Goal: Task Accomplishment & Management: Use online tool/utility

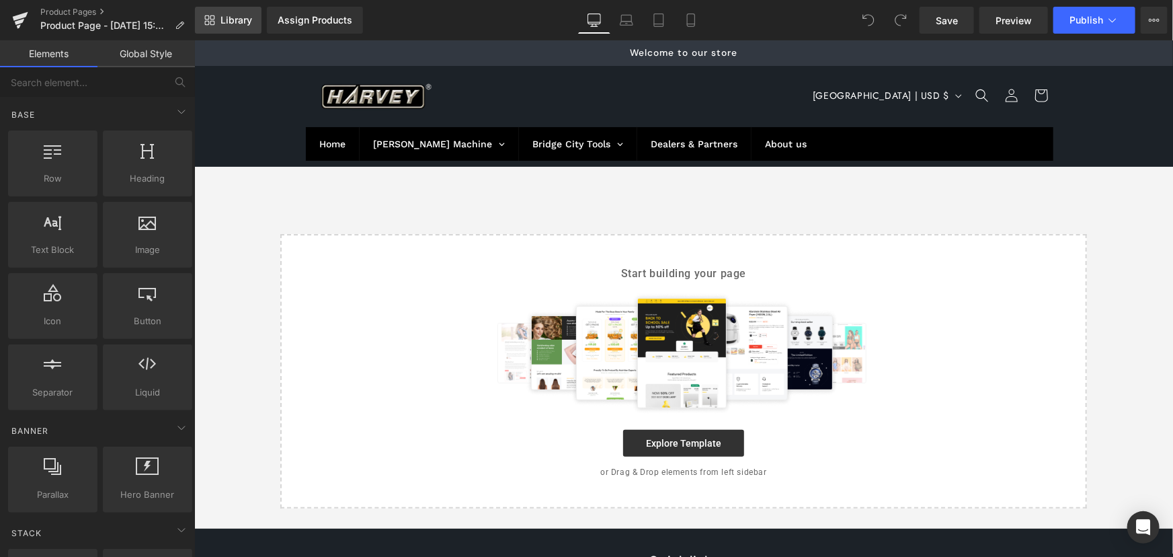
click at [239, 14] on span "Library" at bounding box center [237, 20] width 32 height 12
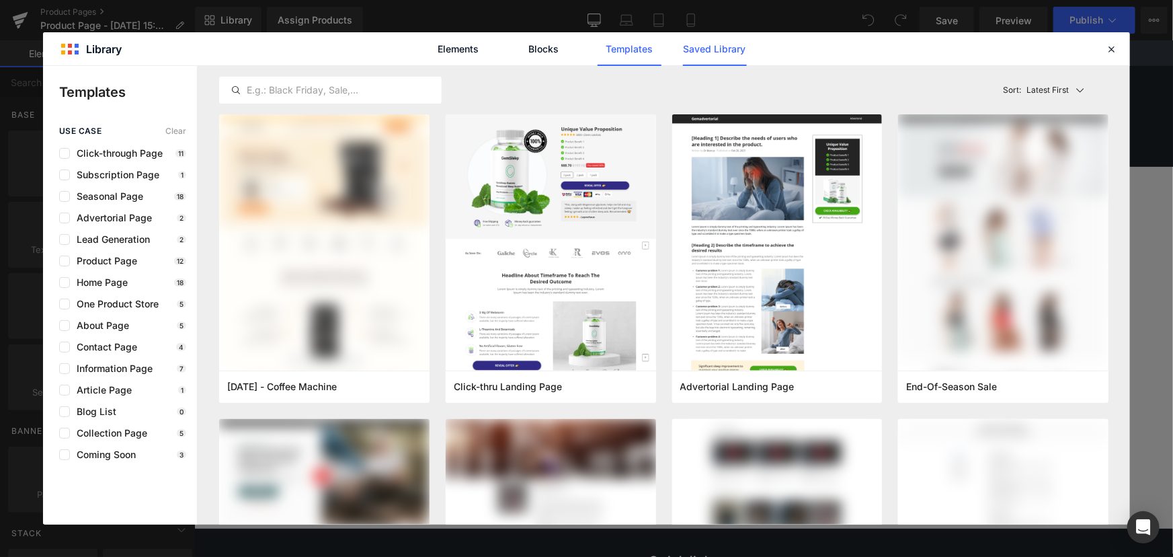
click at [719, 48] on link "Saved Library" at bounding box center [715, 49] width 64 height 34
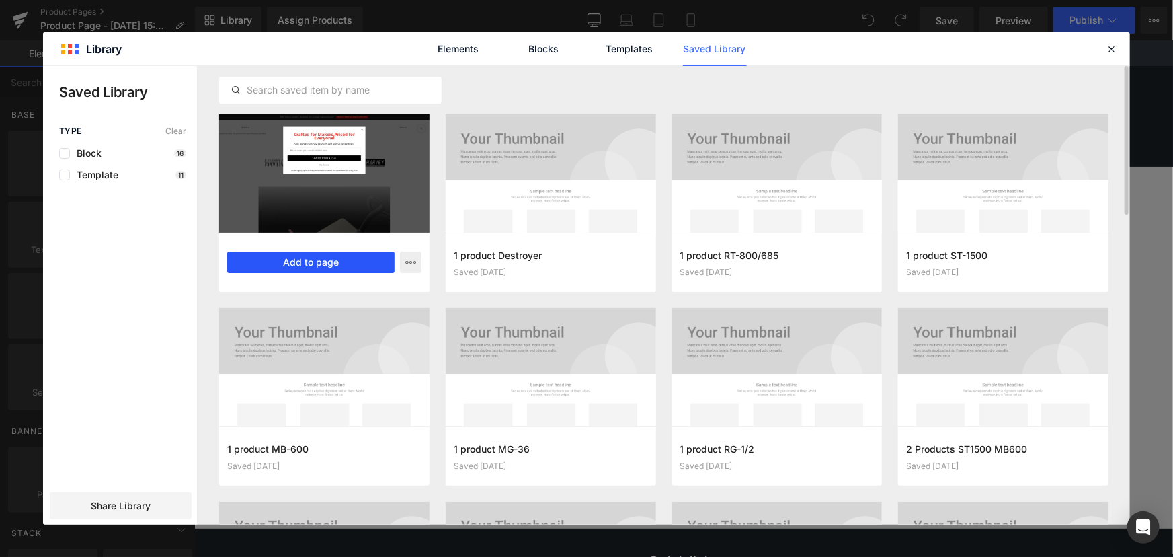
click at [327, 262] on button "Add to page" at bounding box center [310, 262] width 167 height 22
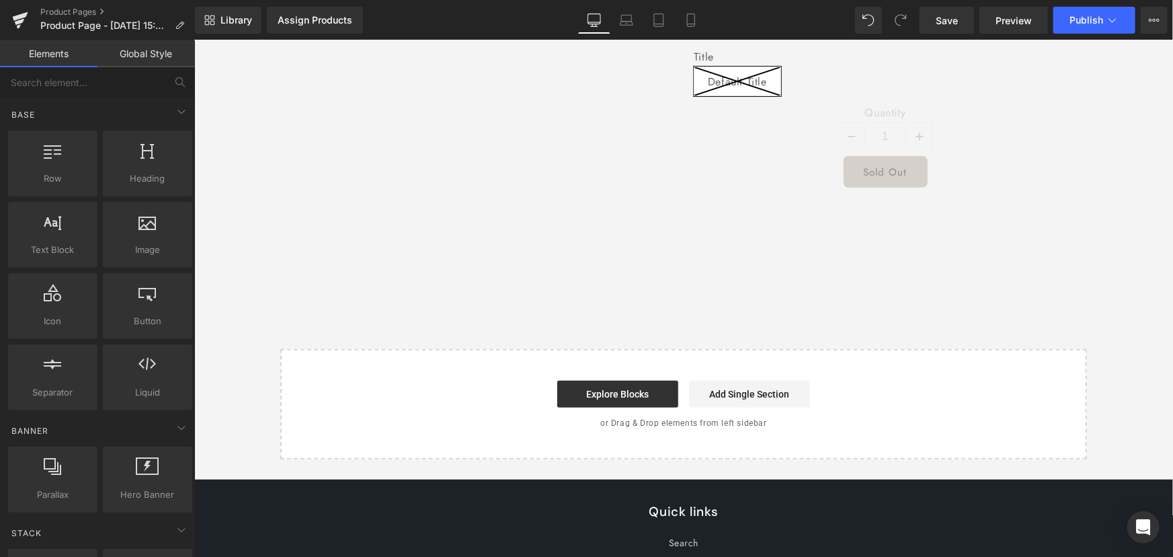
scroll to position [52, 0]
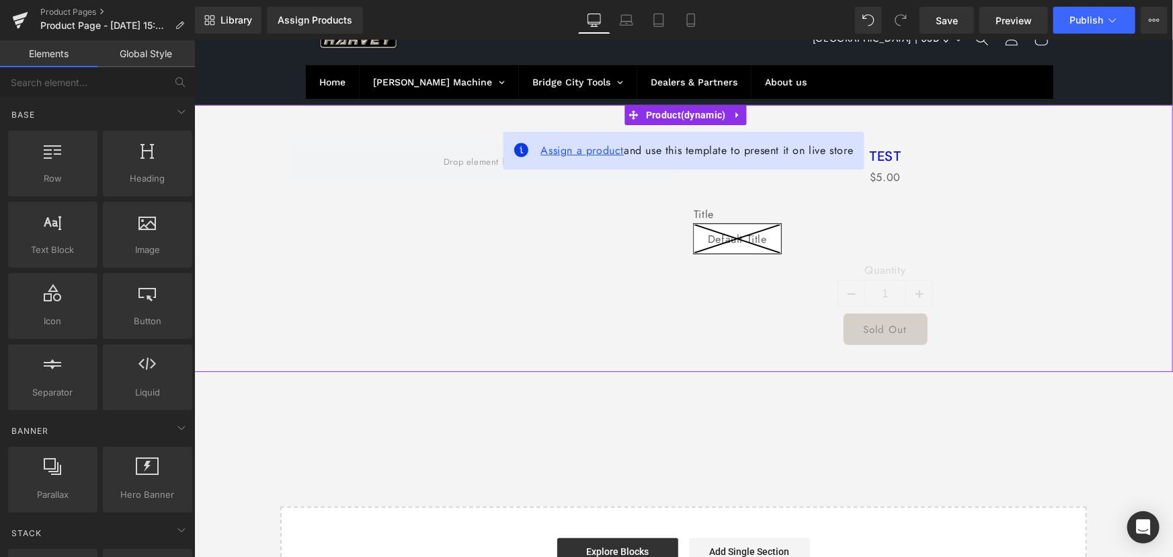
click at [578, 157] on span "Assign a product" at bounding box center [581, 149] width 83 height 15
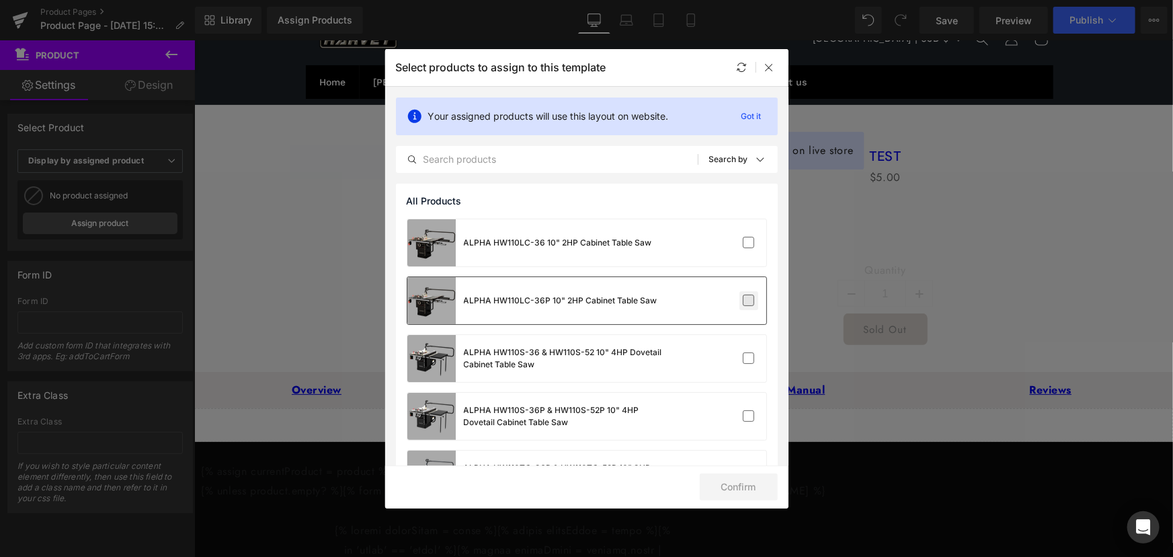
click at [743, 296] on label at bounding box center [749, 300] width 12 height 12
click at [749, 301] on input "checkbox" at bounding box center [749, 301] width 0 height 0
click at [744, 299] on label at bounding box center [749, 300] width 12 height 12
click at [749, 301] on input "checkbox" at bounding box center [749, 301] width 0 height 0
click at [745, 299] on label at bounding box center [749, 300] width 12 height 12
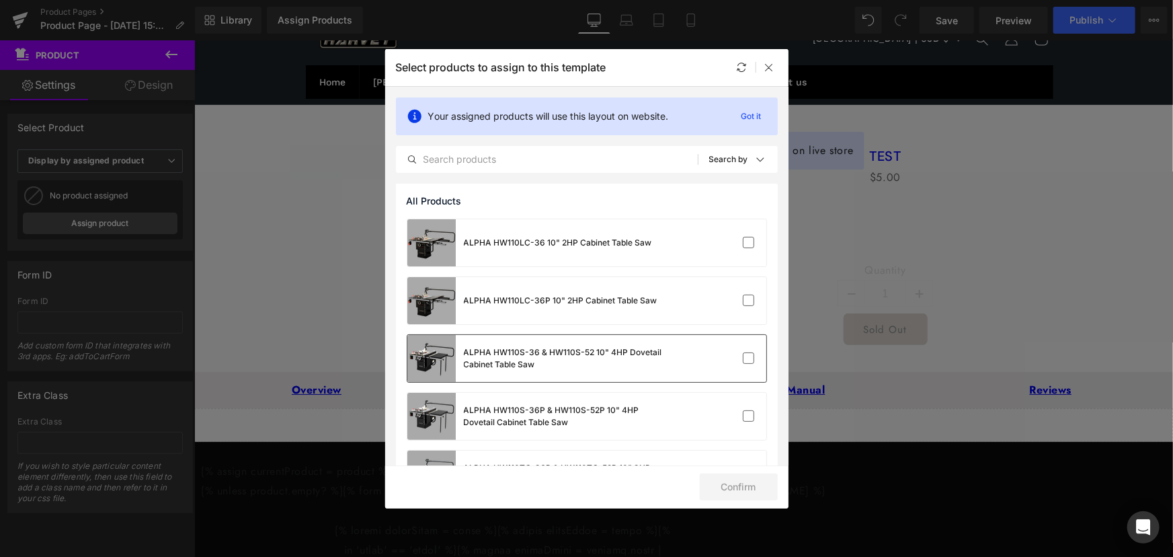
click at [749, 301] on input "checkbox" at bounding box center [749, 301] width 0 height 0
click at [739, 484] on button "Confirm" at bounding box center [739, 486] width 78 height 27
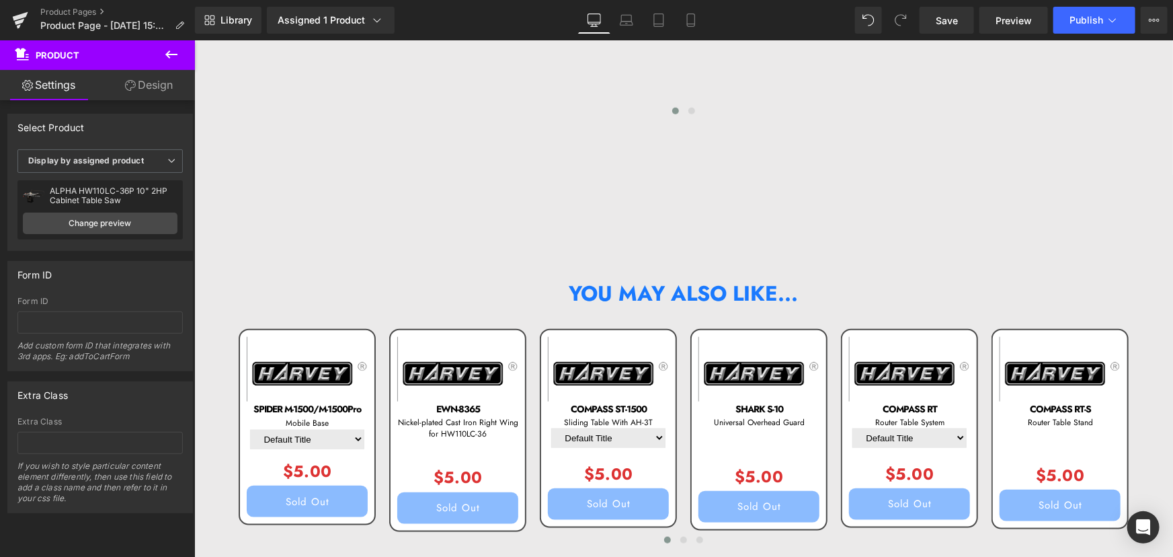
scroll to position [31724, 0]
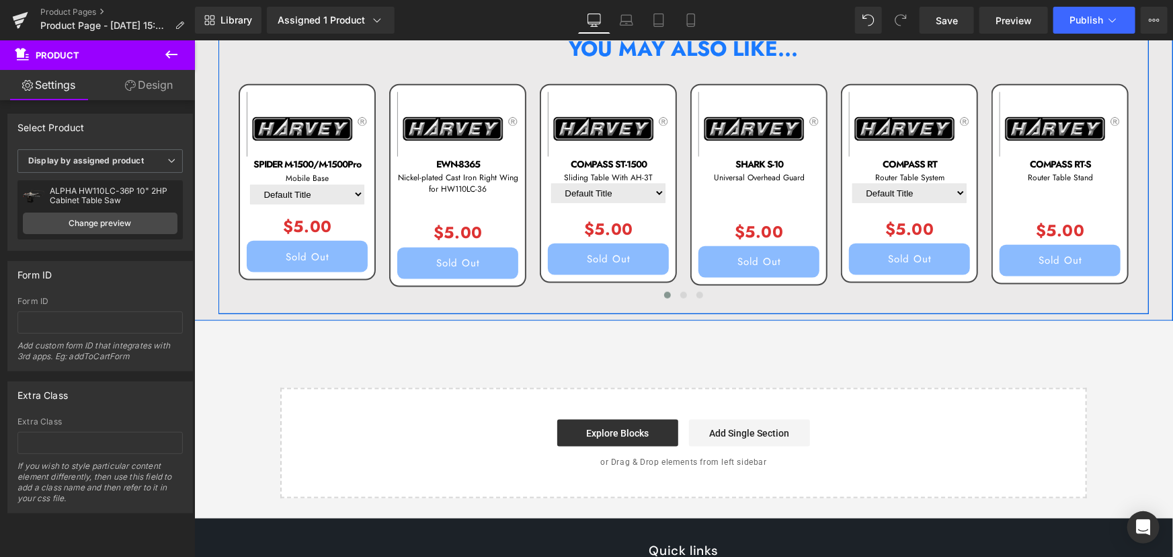
click at [267, 30] on icon at bounding box center [269, 24] width 9 height 10
click at [301, 29] on icon at bounding box center [304, 23] width 9 height 9
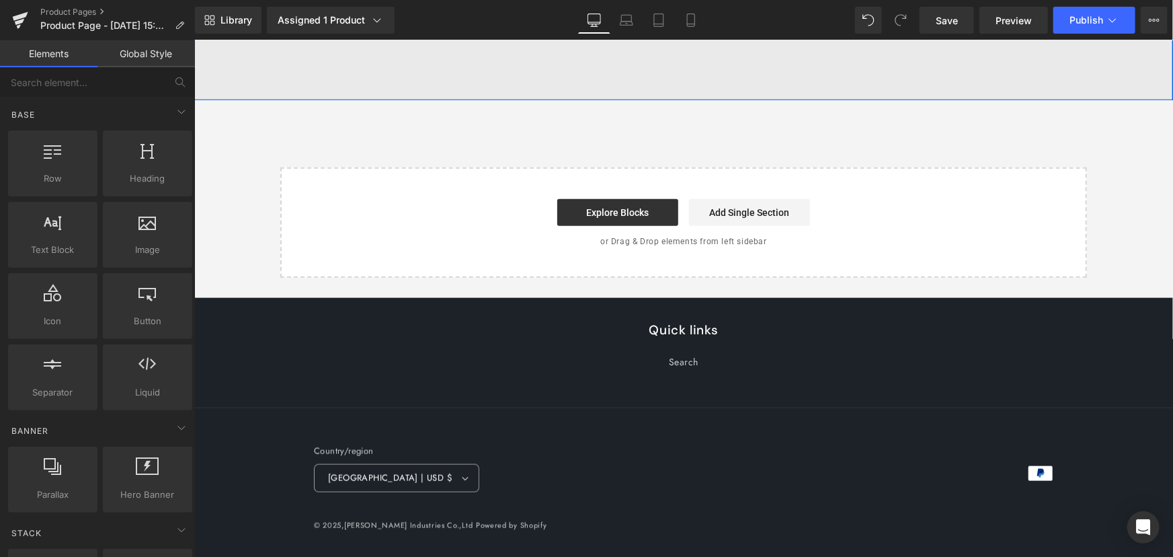
scroll to position [31616, 0]
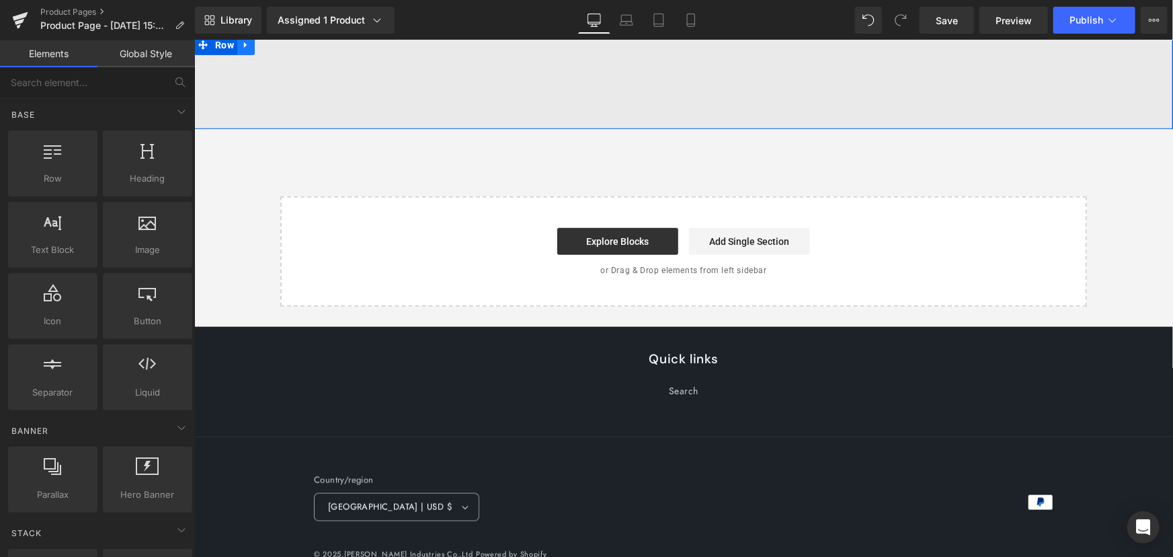
click at [241, 50] on icon at bounding box center [245, 45] width 9 height 10
click at [276, 49] on icon at bounding box center [280, 44] width 9 height 9
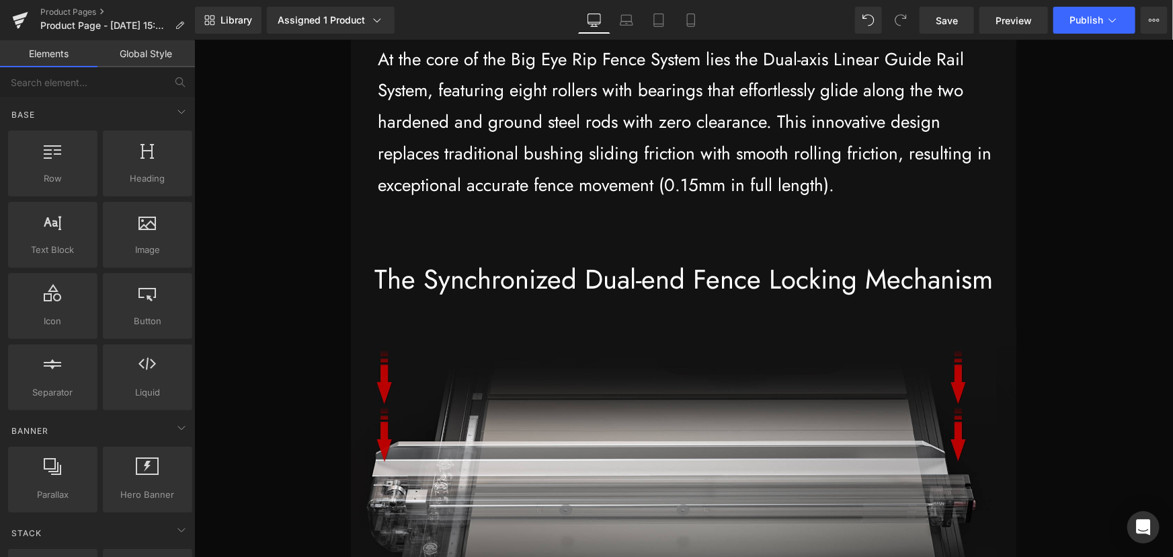
scroll to position [9735, 0]
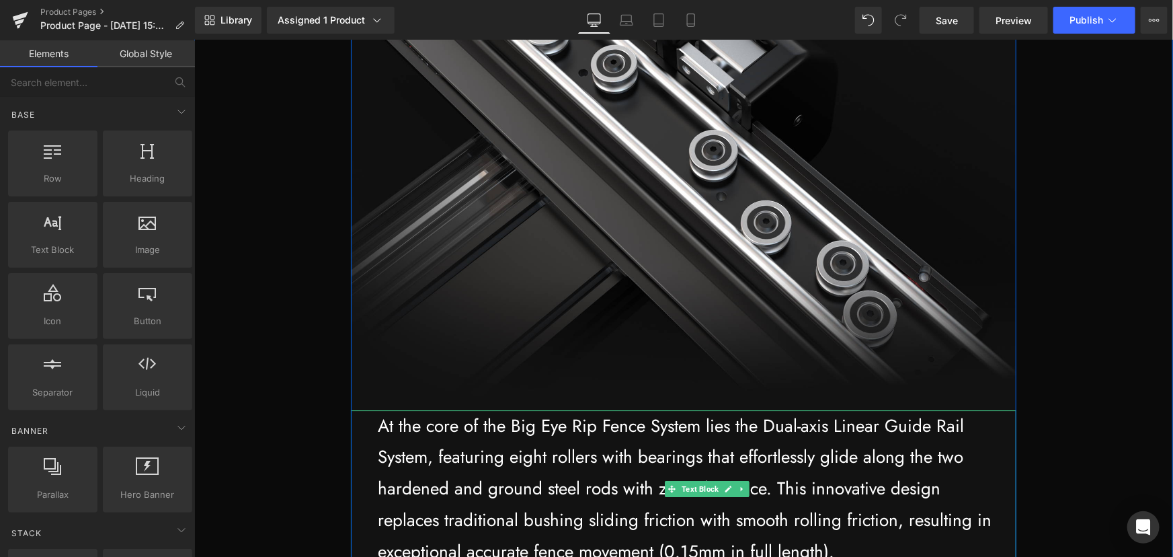
click at [603, 455] on p "At the core of the Big Eye Rip Fence System lies the Dual-axis Linear Guide Rai…" at bounding box center [686, 487] width 619 height 157
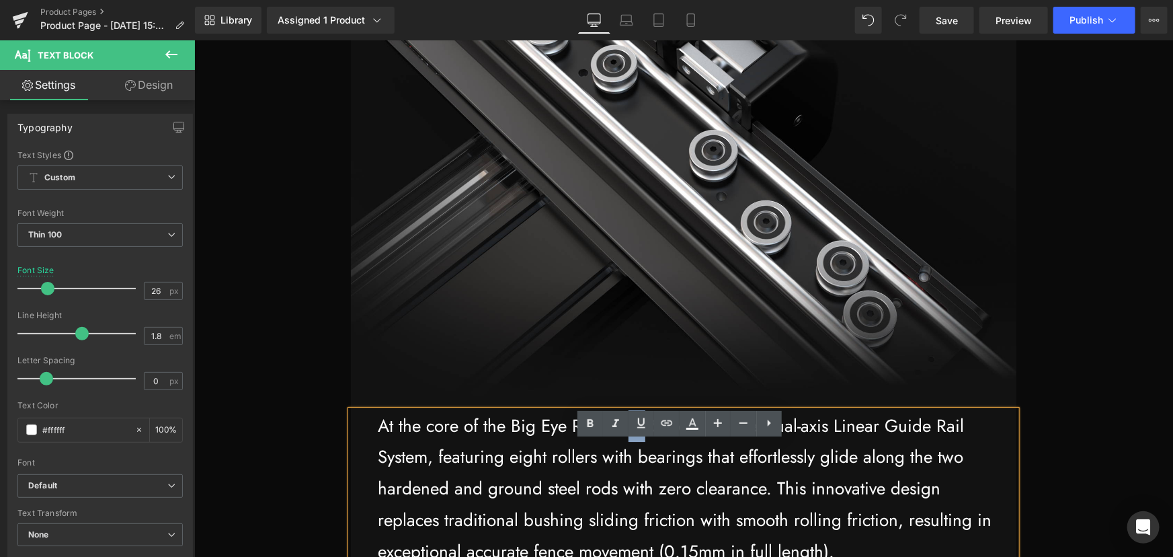
drag, startPoint x: 627, startPoint y: 458, endPoint x: 637, endPoint y: 457, distance: 10.1
click at [637, 457] on p "At the core of the Big Eye Rip Fence System lies the Dual-axis Linear Guide Rai…" at bounding box center [686, 487] width 619 height 157
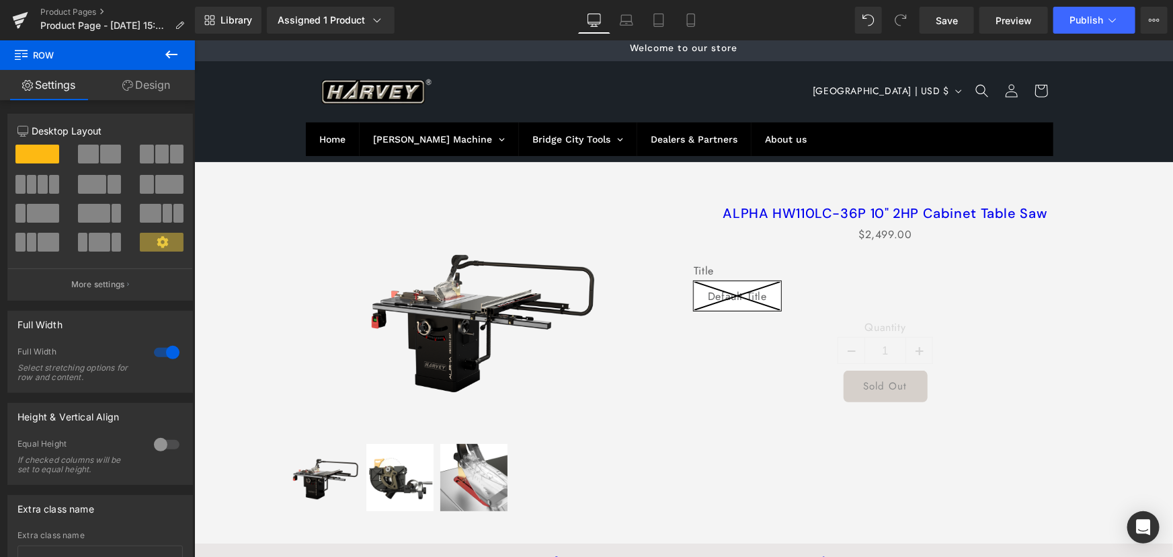
scroll to position [0, 0]
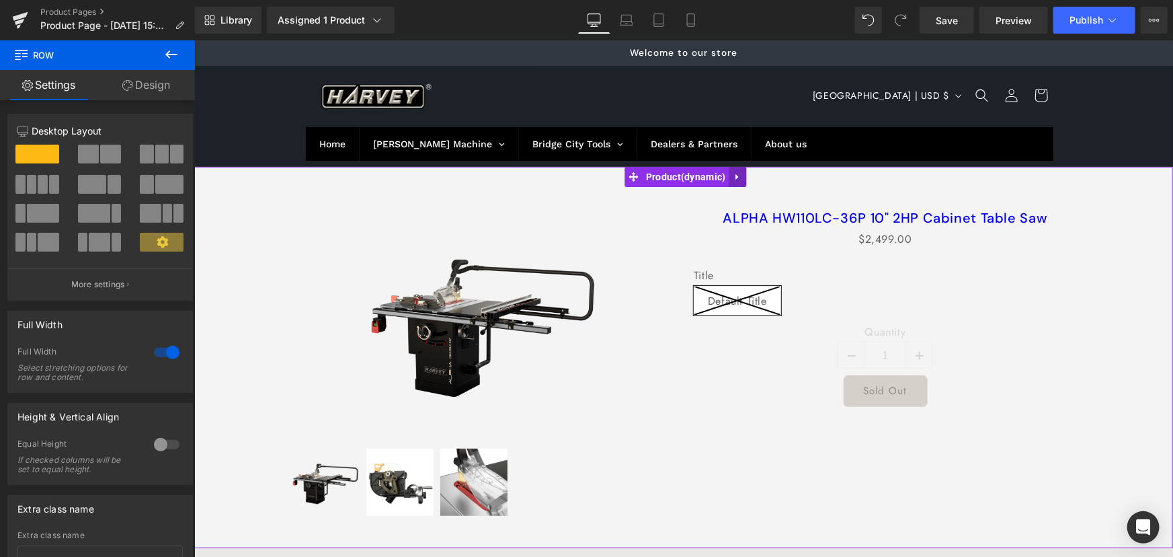
click at [742, 181] on icon at bounding box center [737, 176] width 9 height 10
click at [750, 181] on icon at bounding box center [746, 176] width 9 height 10
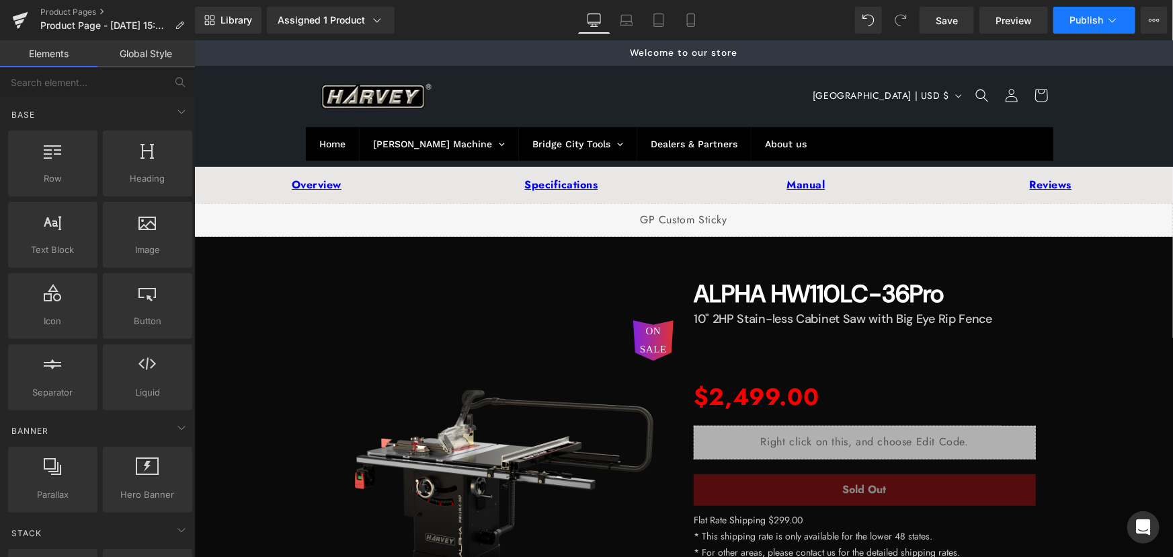
click at [1092, 15] on span "Publish" at bounding box center [1087, 20] width 34 height 11
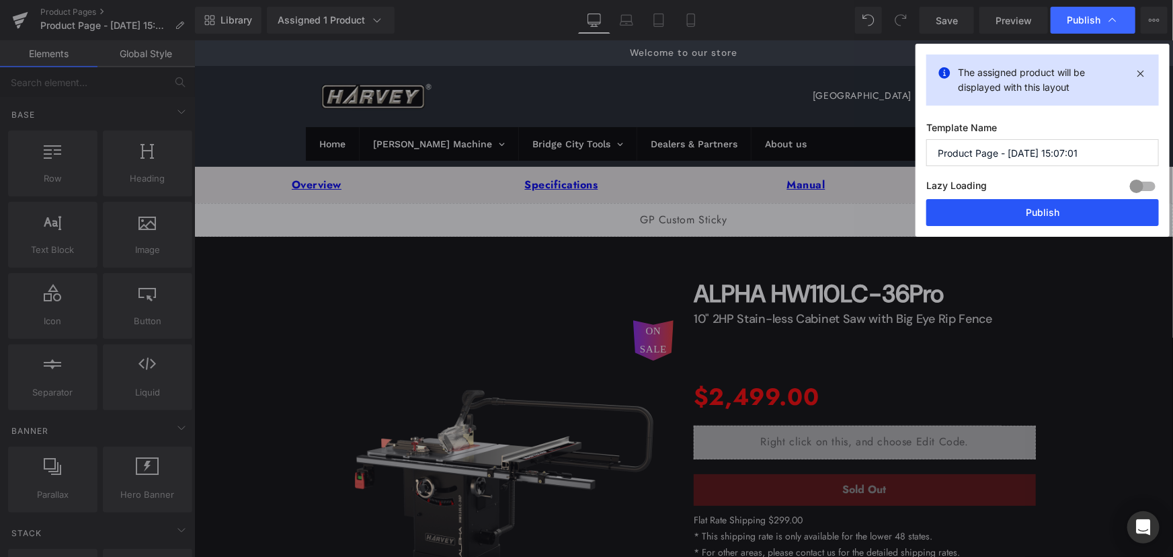
drag, startPoint x: 925, startPoint y: 228, endPoint x: 1041, endPoint y: 220, distance: 116.6
click at [1041, 220] on button "Publish" at bounding box center [1042, 212] width 233 height 27
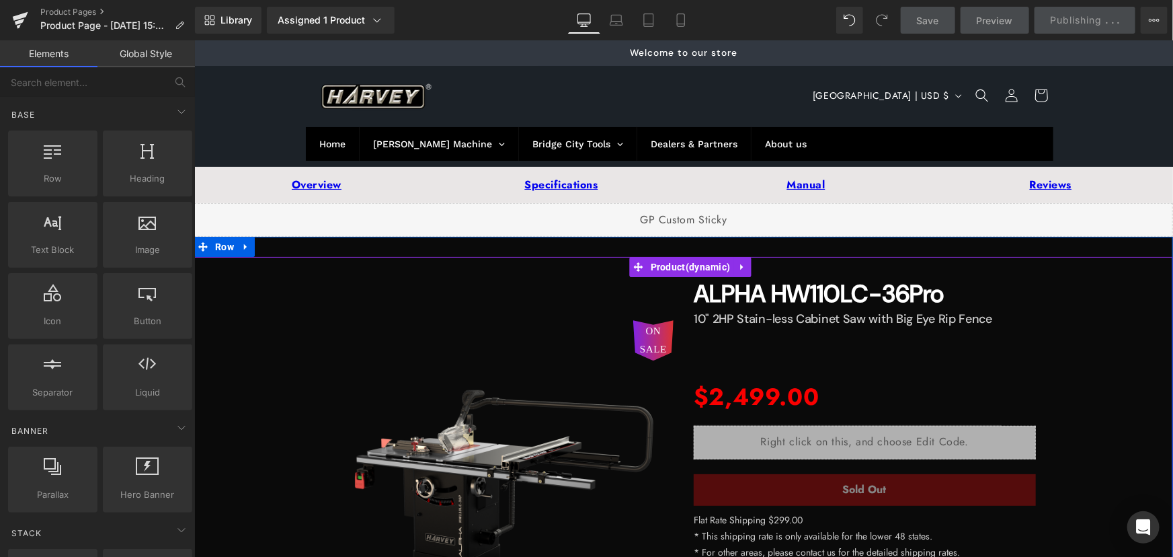
scroll to position [61, 0]
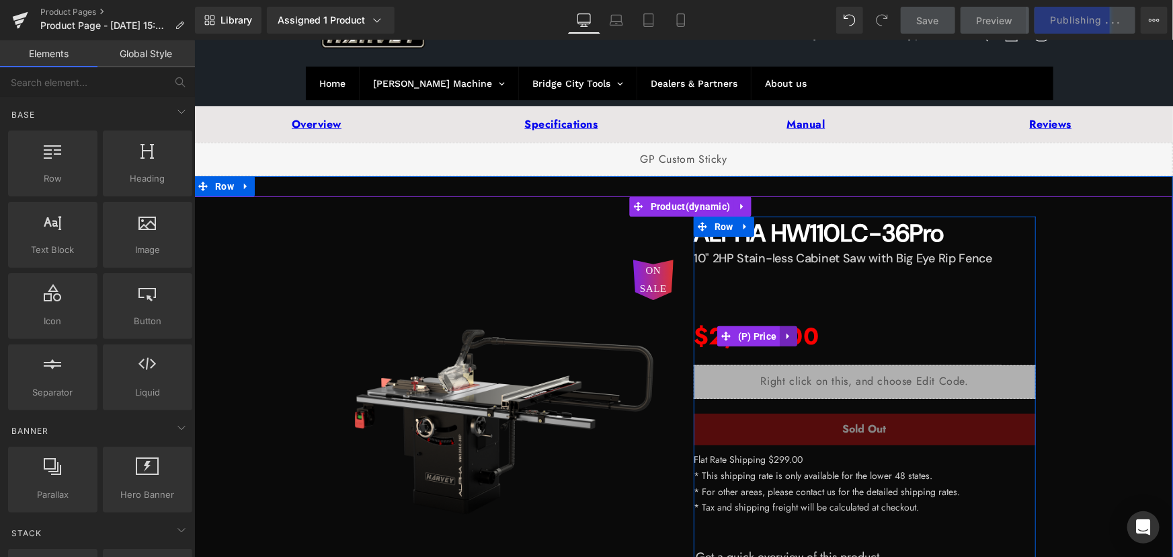
click at [785, 341] on icon at bounding box center [787, 336] width 9 height 10
click at [792, 340] on icon at bounding box center [796, 335] width 9 height 9
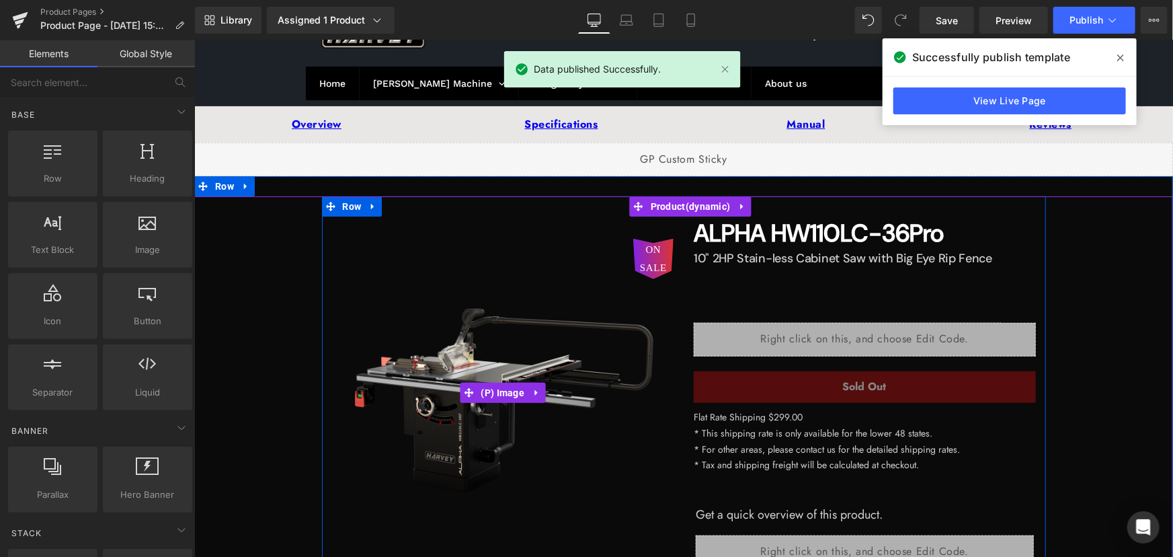
click at [647, 275] on span "ON SALE" at bounding box center [652, 258] width 27 height 36
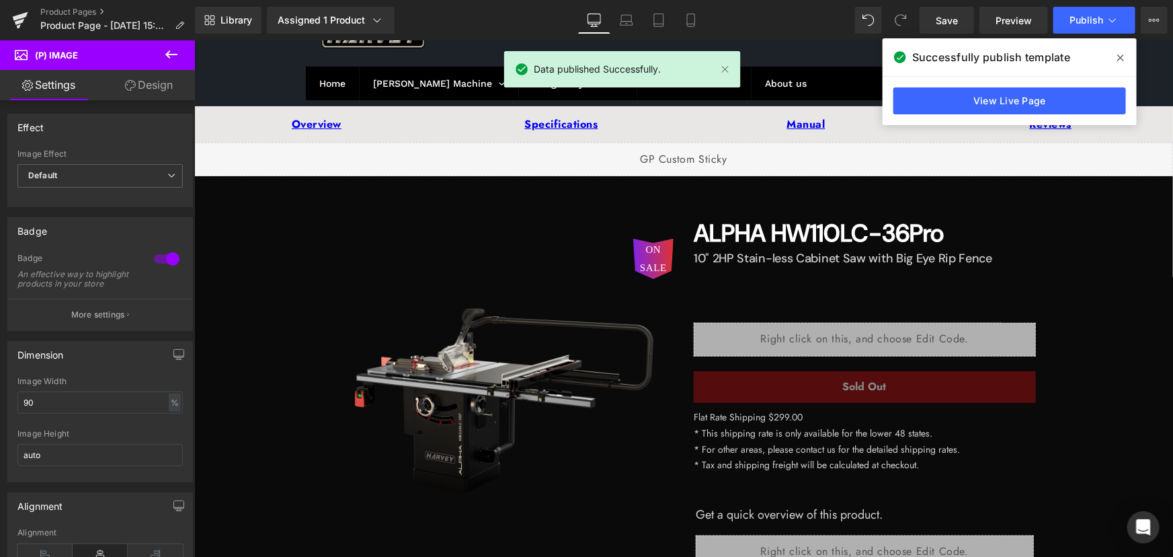
click at [1123, 56] on span at bounding box center [1121, 58] width 22 height 22
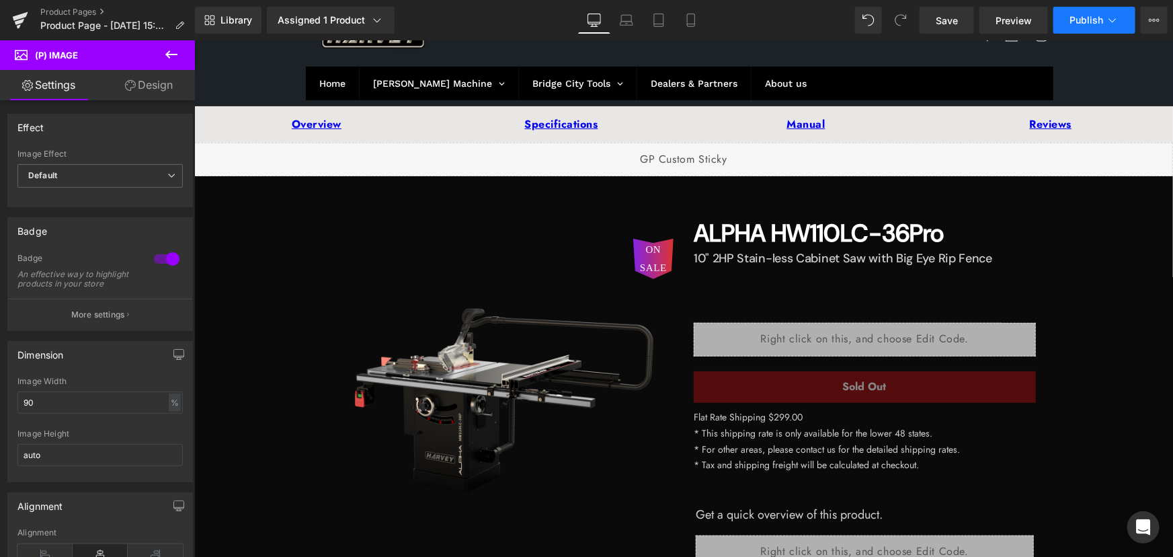
click at [1101, 27] on button "Publish" at bounding box center [1095, 20] width 82 height 27
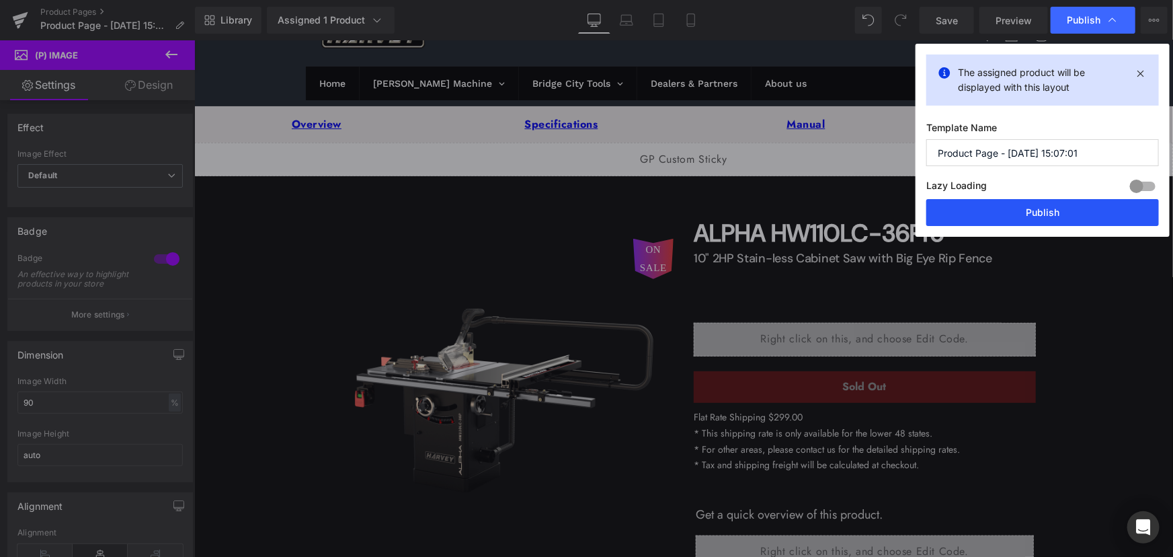
drag, startPoint x: 1056, startPoint y: 216, endPoint x: 906, endPoint y: 209, distance: 149.4
click at [1056, 216] on button "Publish" at bounding box center [1042, 212] width 233 height 27
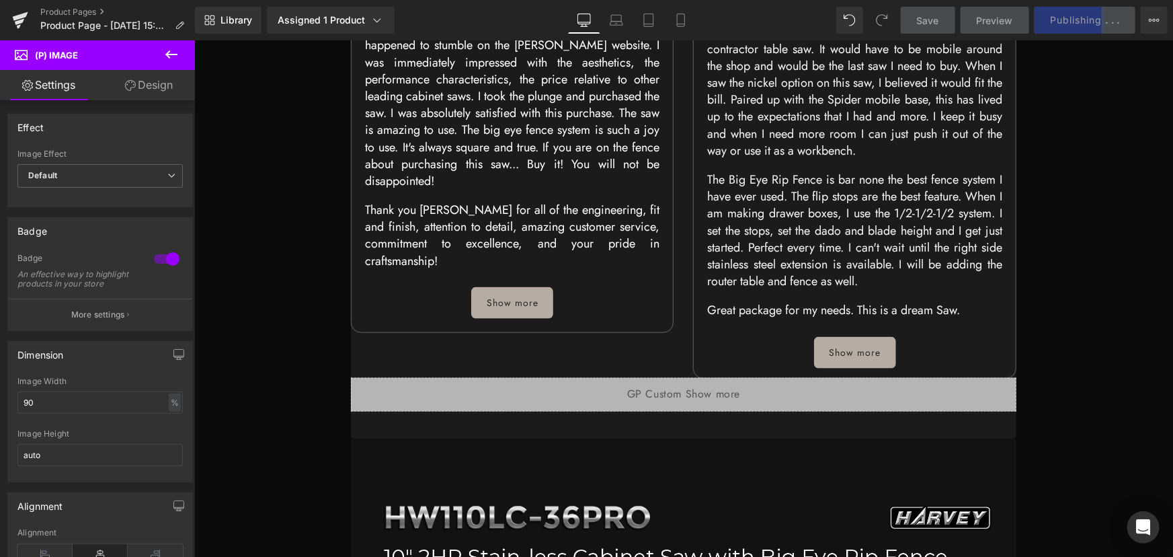
scroll to position [854, 0]
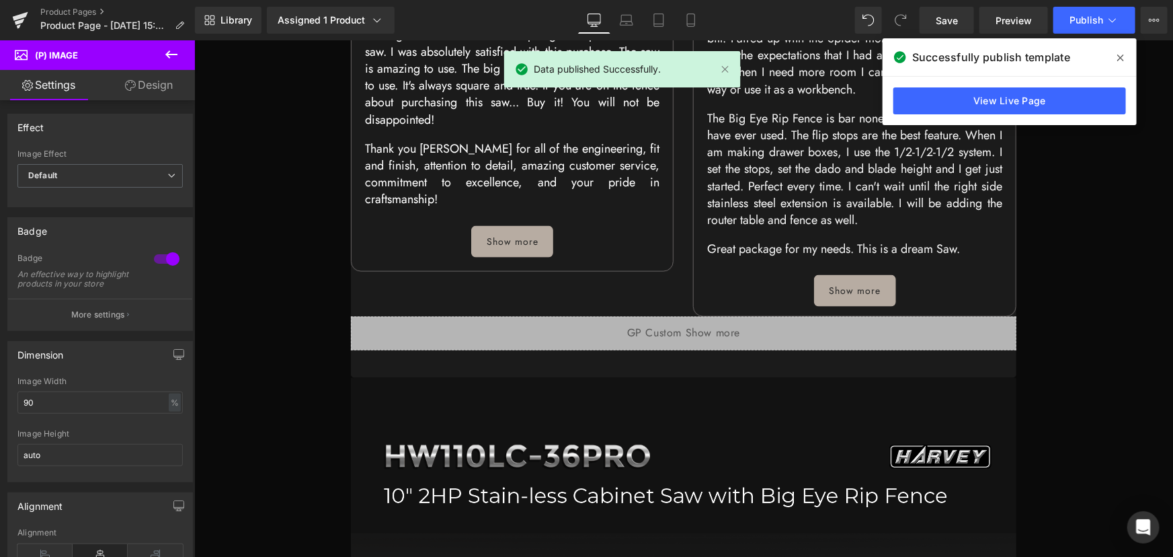
click at [1118, 61] on icon at bounding box center [1120, 57] width 7 height 7
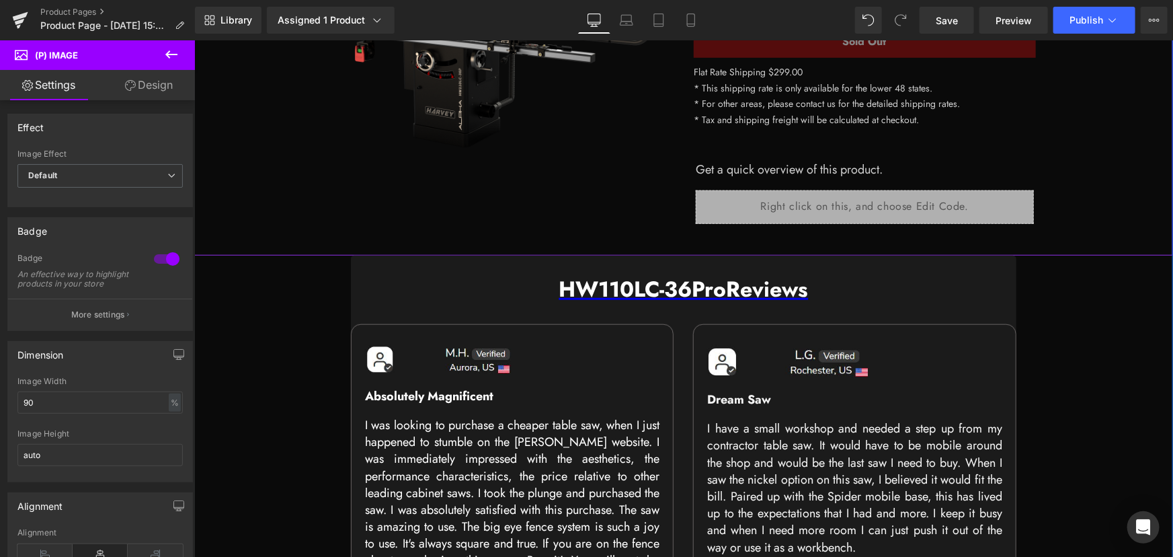
scroll to position [365, 0]
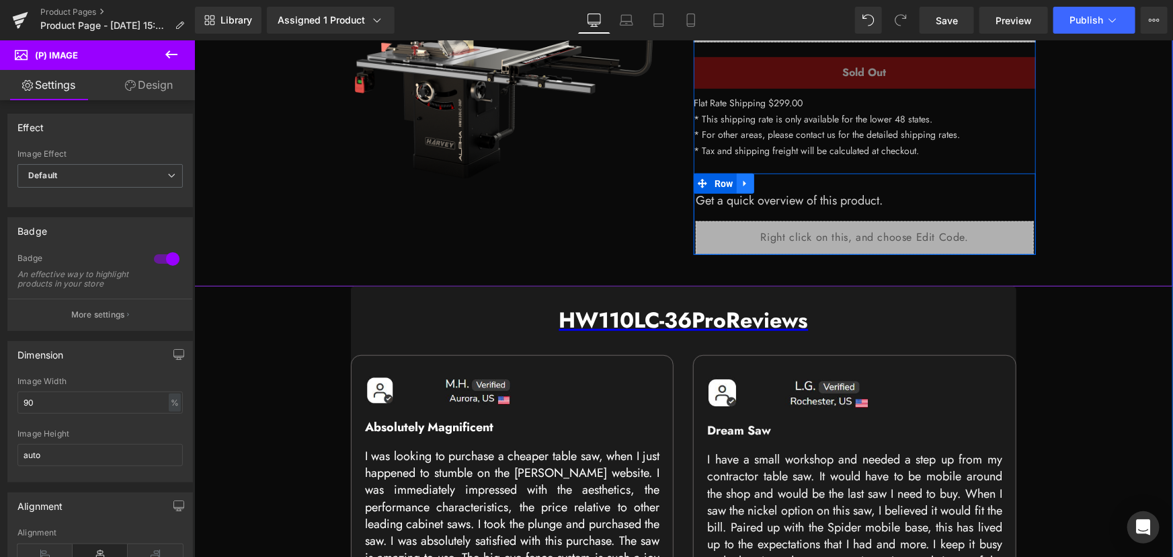
click at [742, 188] on icon at bounding box center [744, 182] width 9 height 10
click at [781, 188] on icon at bounding box center [779, 182] width 9 height 10
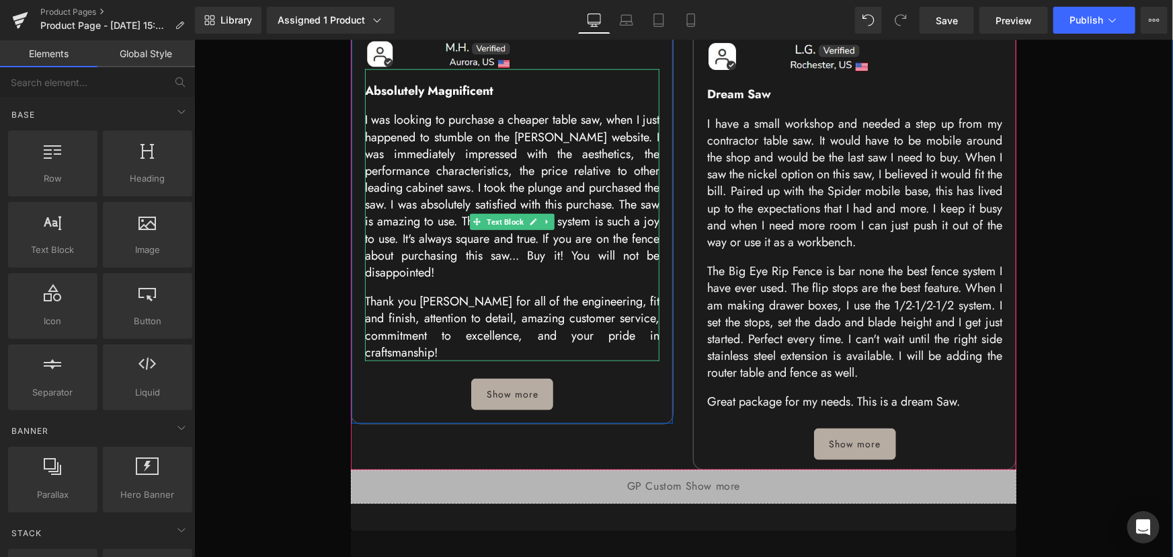
scroll to position [671, 0]
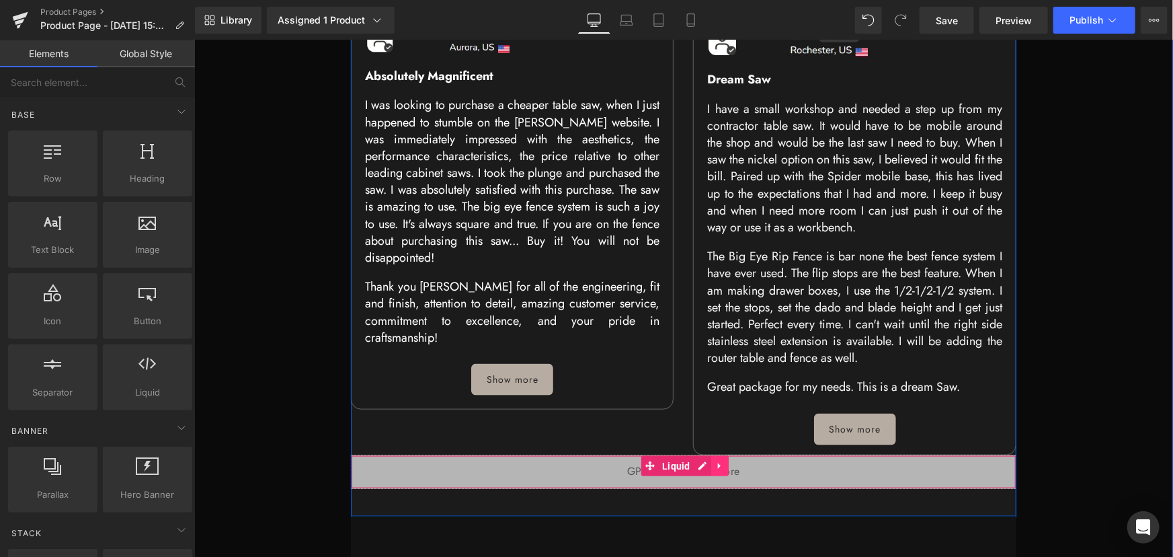
click at [721, 475] on link at bounding box center [719, 465] width 17 height 20
click at [726, 470] on icon at bounding box center [727, 465] width 9 height 9
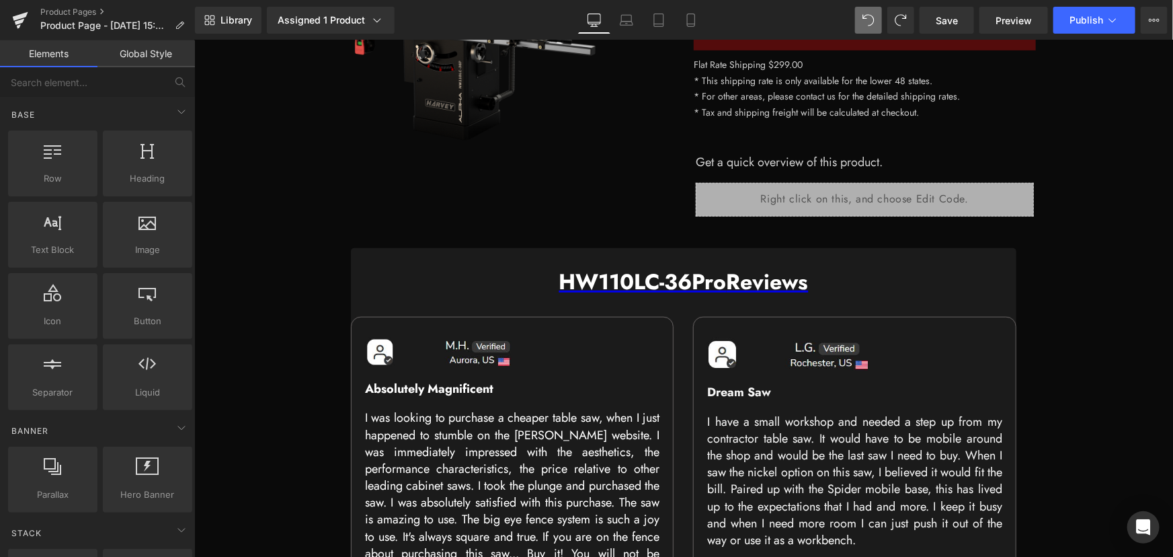
scroll to position [350, 0]
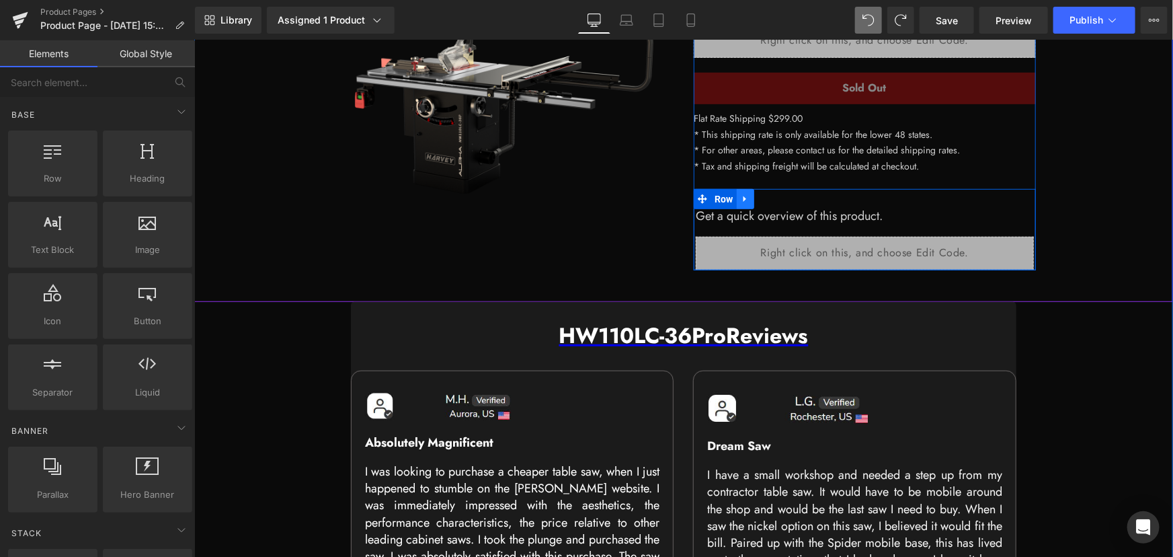
click at [743, 202] on icon at bounding box center [744, 199] width 3 height 6
click at [771, 208] on link at bounding box center [779, 198] width 17 height 20
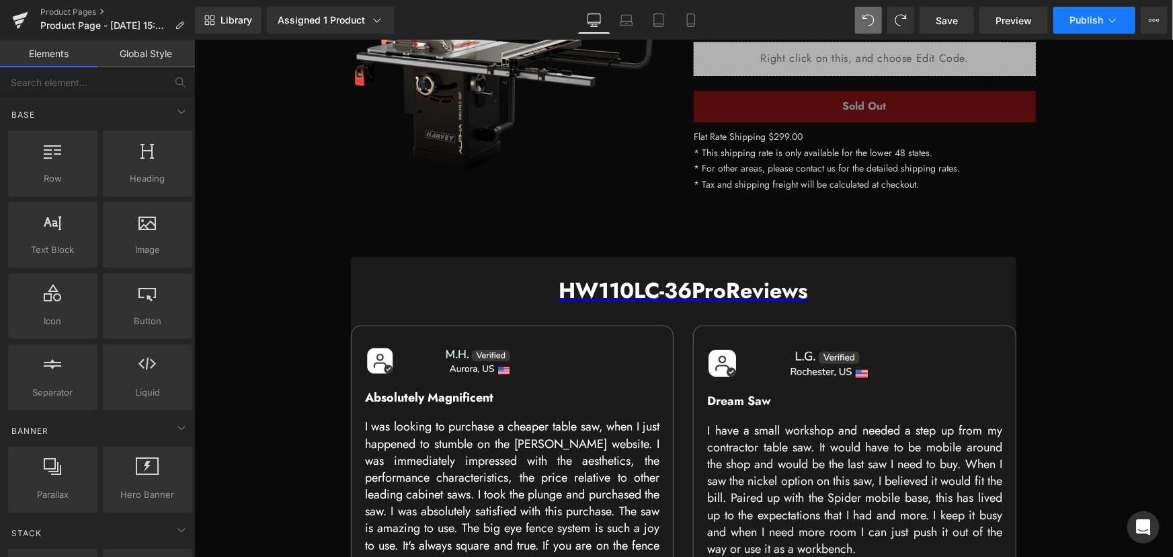
click at [1095, 16] on span "Publish" at bounding box center [1087, 20] width 34 height 11
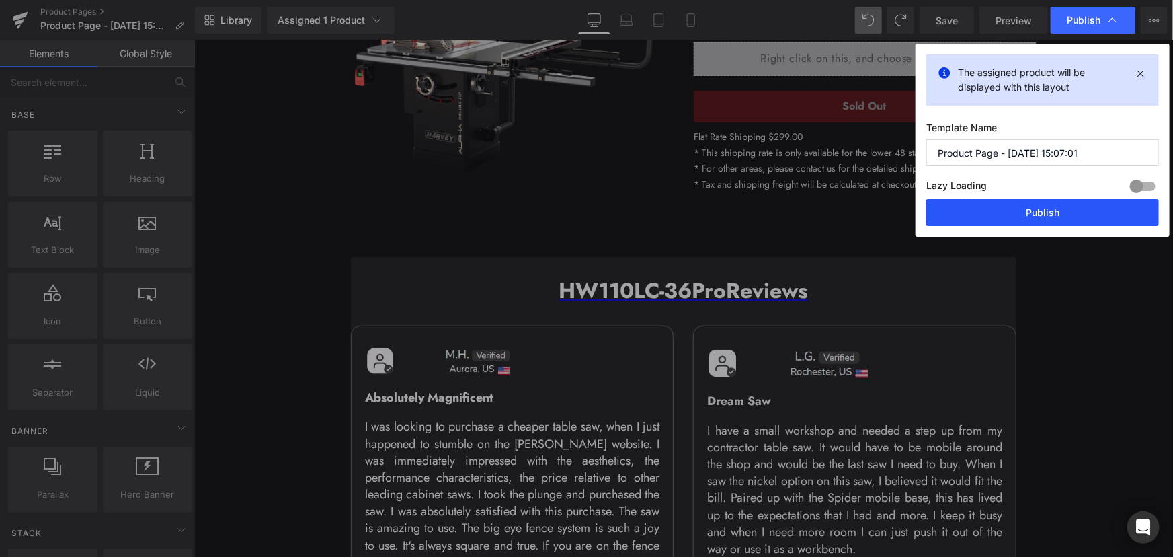
drag, startPoint x: 1036, startPoint y: 215, endPoint x: 604, endPoint y: 274, distance: 435.6
click at [1036, 215] on button "Publish" at bounding box center [1042, 212] width 233 height 27
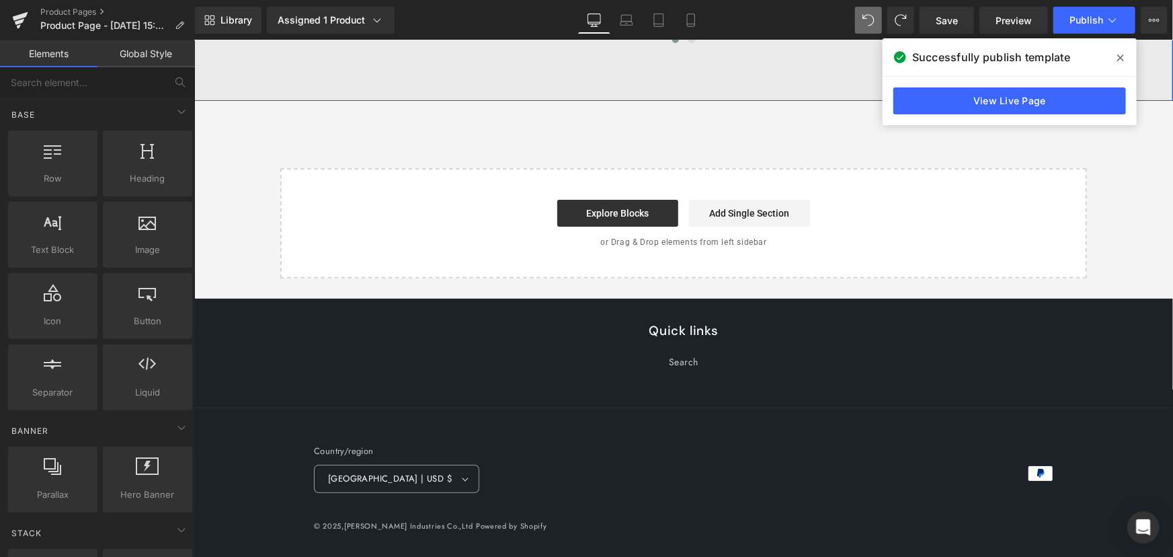
scroll to position [31156, 0]
